Goal: Find specific page/section: Find specific page/section

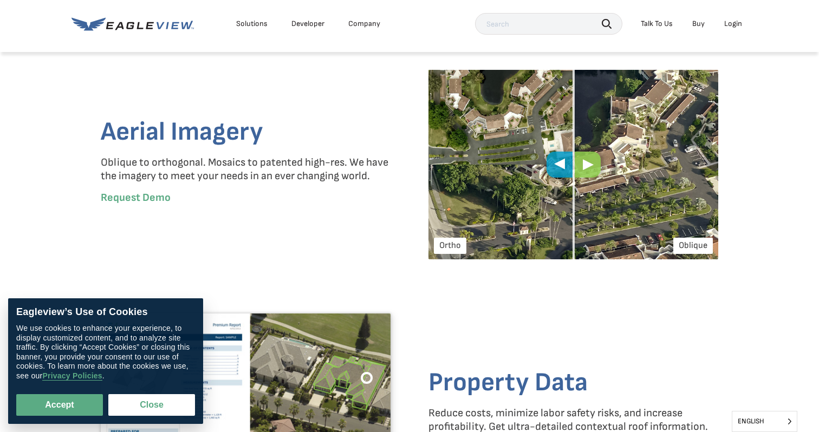
scroll to position [1350, 0]
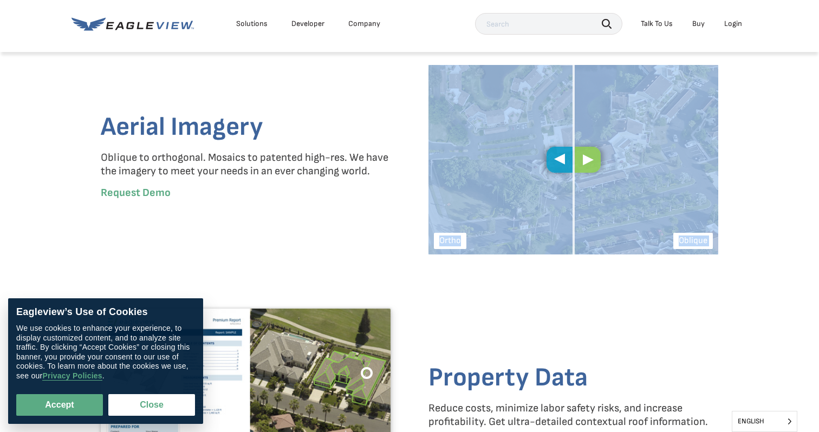
drag, startPoint x: 573, startPoint y: 155, endPoint x: 692, endPoint y: 157, distance: 119.1
click at [700, 157] on div "Oblique [GEOGRAPHIC_DATA]" at bounding box center [573, 160] width 290 height 190
click at [586, 179] on img at bounding box center [573, 160] width 290 height 190
click at [572, 161] on span at bounding box center [573, 160] width 2 height 190
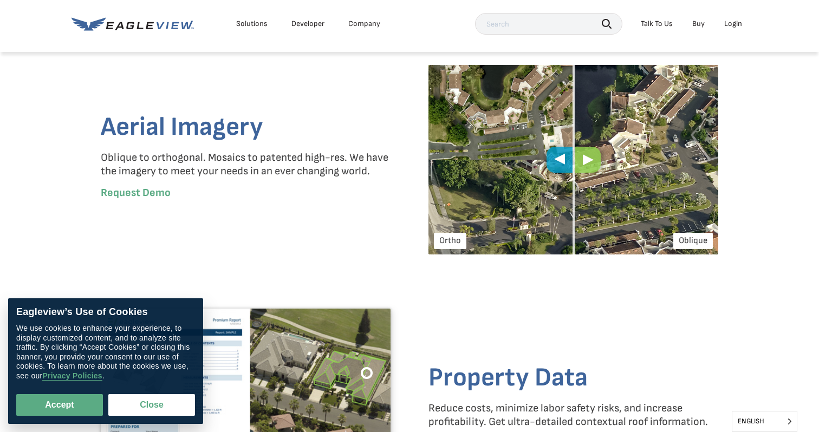
click at [572, 161] on span at bounding box center [573, 160] width 2 height 190
click at [525, 162] on div "Ortho" at bounding box center [500, 160] width 145 height 190
drag, startPoint x: 563, startPoint y: 158, endPoint x: 597, endPoint y: 161, distance: 34.3
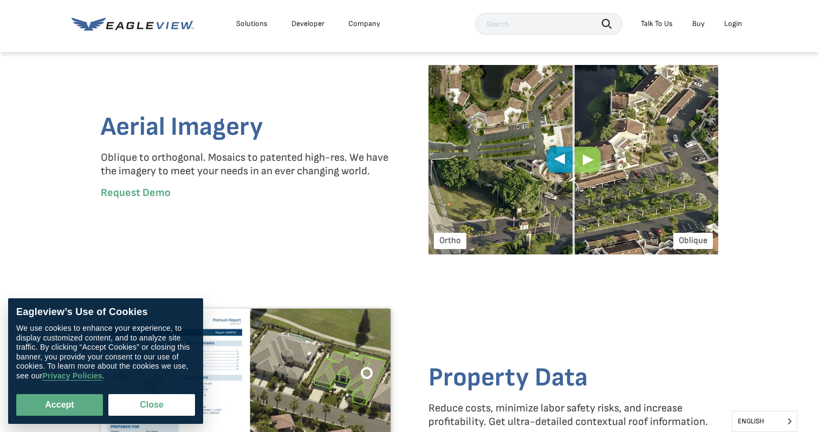
click at [574, 161] on span at bounding box center [573, 160] width 2 height 190
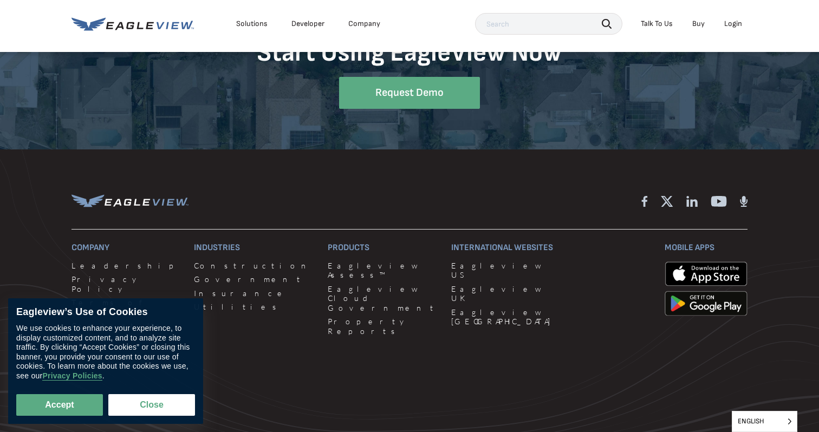
scroll to position [3164, 0]
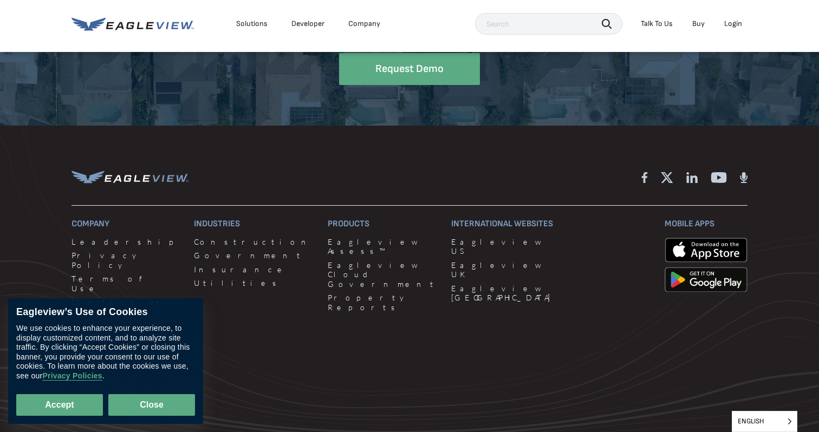
click at [150, 409] on button "Close" at bounding box center [151, 405] width 87 height 22
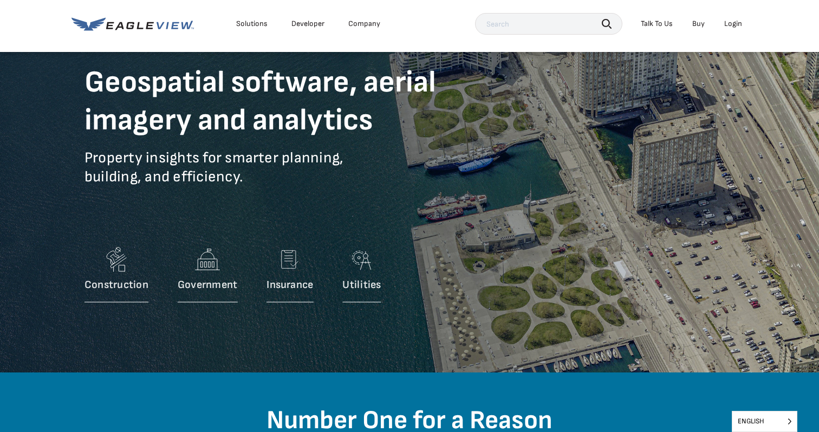
scroll to position [0, 0]
